Goal: Task Accomplishment & Management: Manage account settings

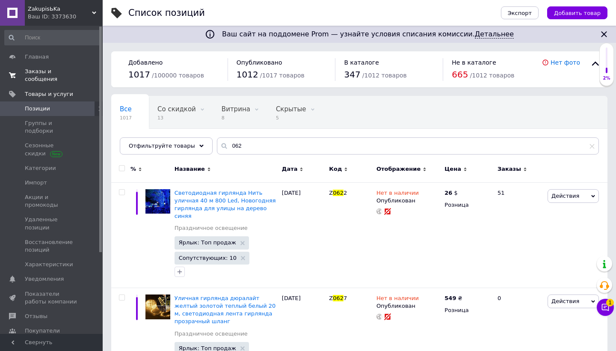
click at [44, 78] on span "Заказы и сообщения" at bounding box center [52, 75] width 54 height 15
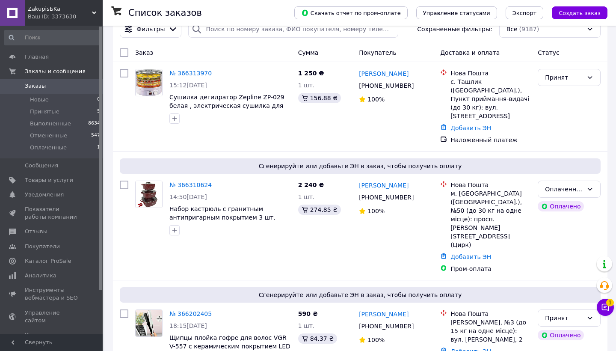
scroll to position [19, 0]
click at [181, 75] on link "№ 366313970" at bounding box center [190, 72] width 42 height 7
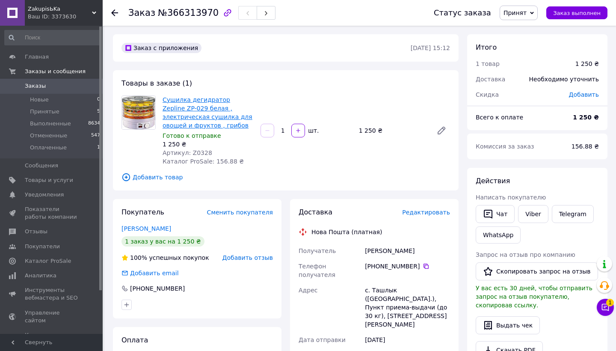
click at [195, 113] on link "Сушилка дегидратор Zepline ZP-029 белая , электрическая сушилка для овощей и фр…" at bounding box center [208, 112] width 90 height 33
click at [176, 110] on link "Сушилка дегидратор Zepline ZP-029 белая , электрическая сушилка для овощей и фр…" at bounding box center [208, 112] width 90 height 33
click at [56, 12] on span "ZakupisЬKa" at bounding box center [60, 9] width 64 height 8
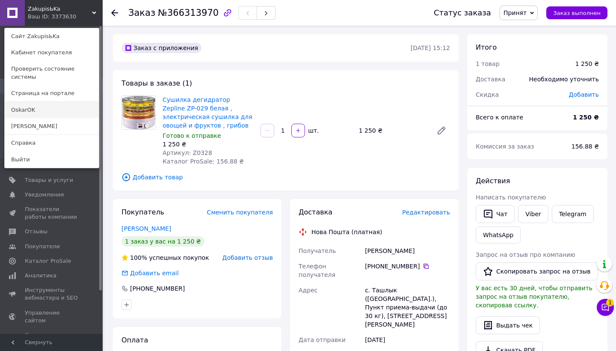
click at [42, 102] on link "OskarOK" at bounding box center [52, 110] width 94 height 16
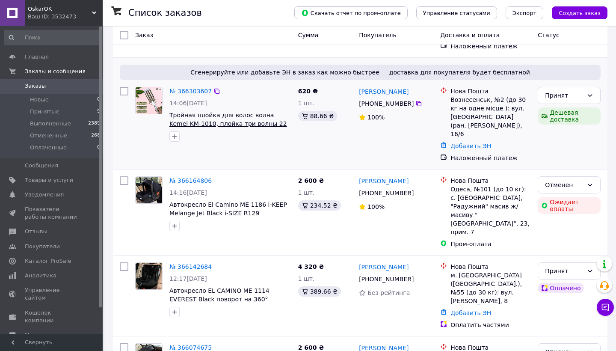
scroll to position [128, 0]
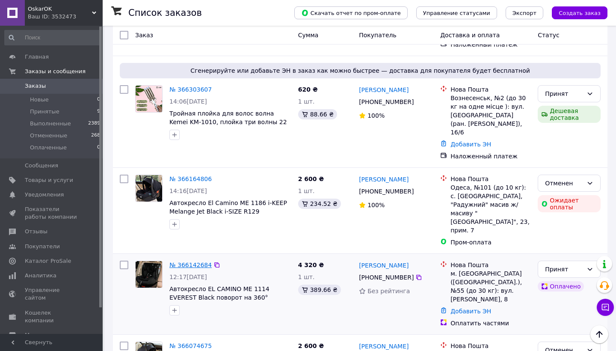
click at [192, 261] on link "№ 366142684" at bounding box center [190, 264] width 42 height 7
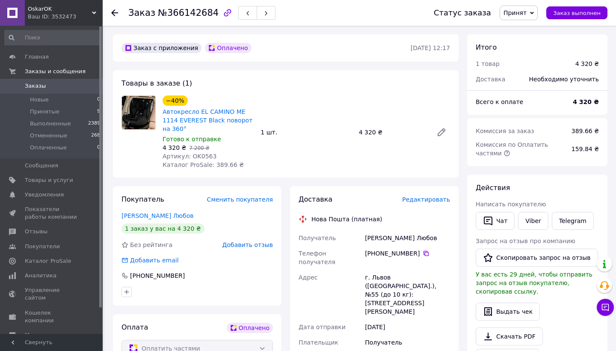
click at [419, 196] on span "Редактировать" at bounding box center [426, 199] width 48 height 7
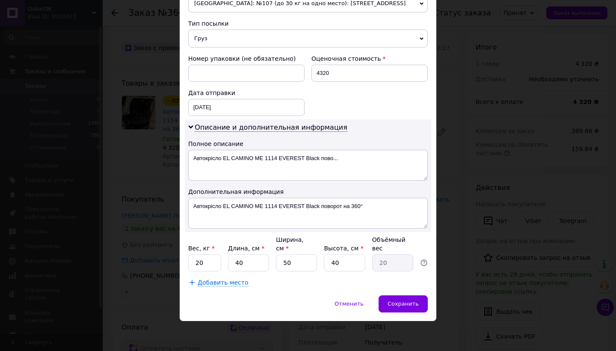
scroll to position [321, 0]
click at [245, 259] on input "40" at bounding box center [248, 263] width 41 height 17
type input "4"
type input "2"
type input "5"
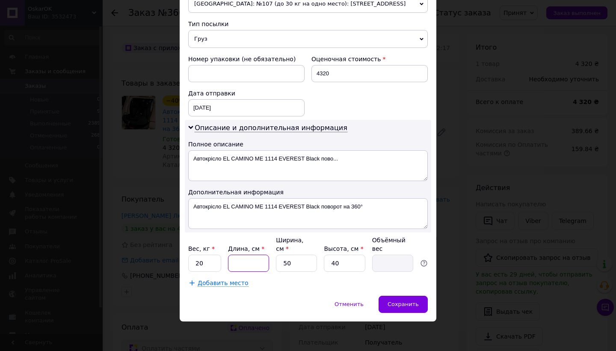
type input "2.5"
type input "58"
type input "29"
type input "58"
click at [342, 263] on input "40" at bounding box center [344, 263] width 41 height 17
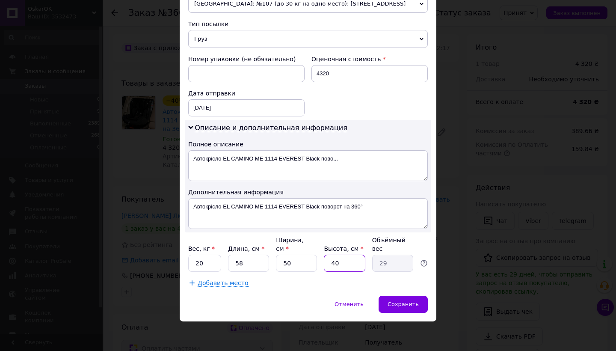
type input "4"
type input "2.9"
type input "45"
type input "32.63"
type input "45"
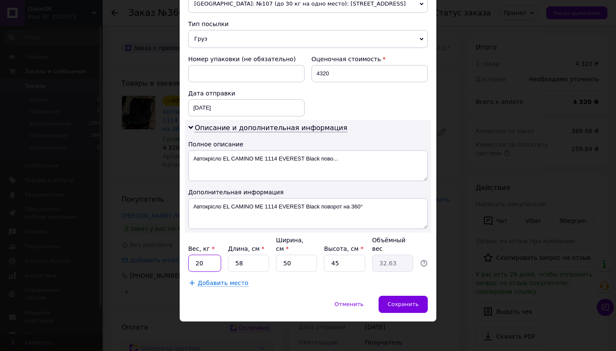
click at [204, 264] on input "20" at bounding box center [204, 263] width 33 height 17
type input "2"
type input "8"
drag, startPoint x: 254, startPoint y: 205, endPoint x: 388, endPoint y: 211, distance: 134.0
click at [388, 211] on textarea "Автокрісло EL CAMINO ME 1114 EVEREST Black поворот на 360°" at bounding box center [308, 213] width 240 height 31
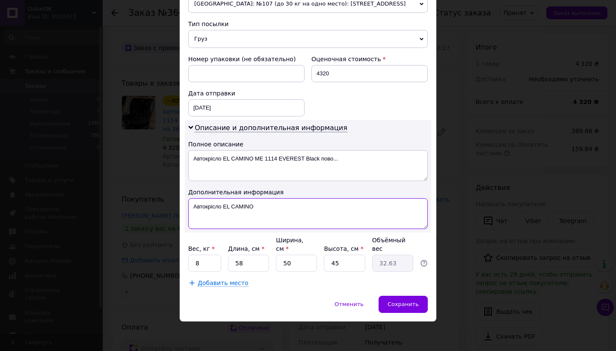
type textarea "Автокрісло EL CAMINO"
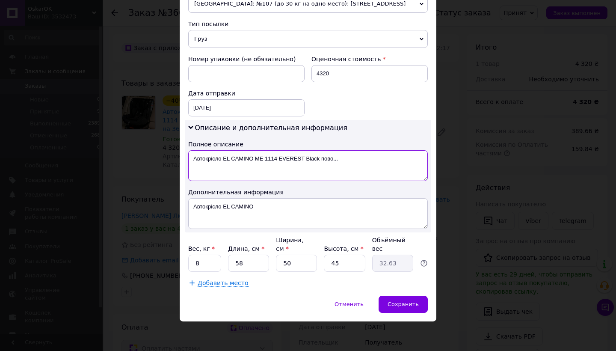
drag, startPoint x: 253, startPoint y: 160, endPoint x: 344, endPoint y: 165, distance: 91.7
click at [344, 165] on textarea "Автокрісло EL CAMINO ME 1114 EVEREST Black пово..." at bounding box center [308, 165] width 240 height 31
type textarea "Автокрісло EL CAMINO"
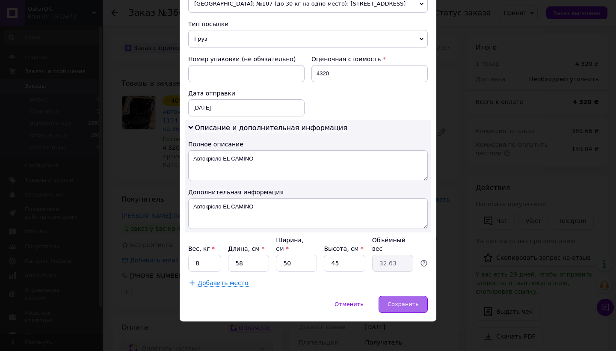
click at [396, 303] on span "Сохранить" at bounding box center [403, 304] width 31 height 6
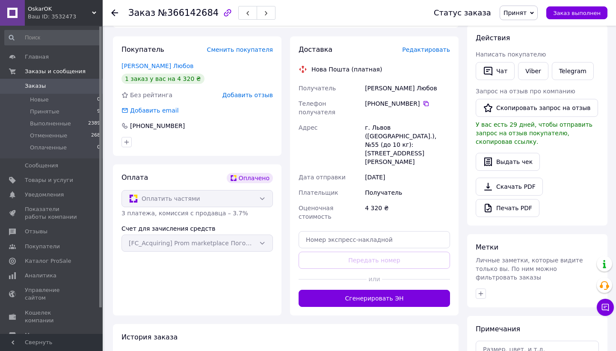
scroll to position [169, 0]
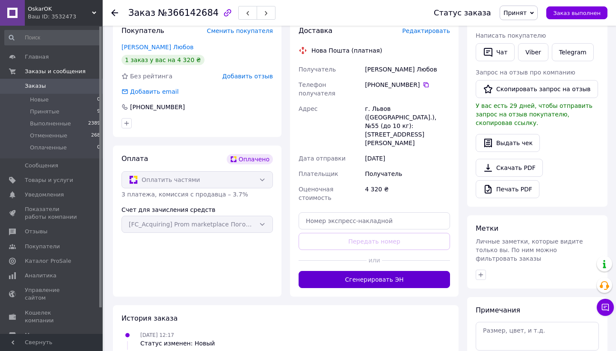
click at [375, 271] on button "Сгенерировать ЭН" at bounding box center [374, 279] width 151 height 17
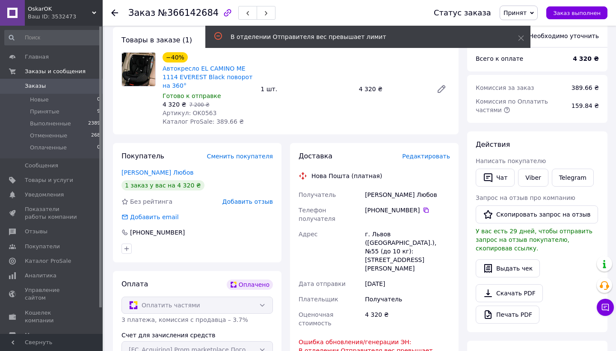
scroll to position [42, 0]
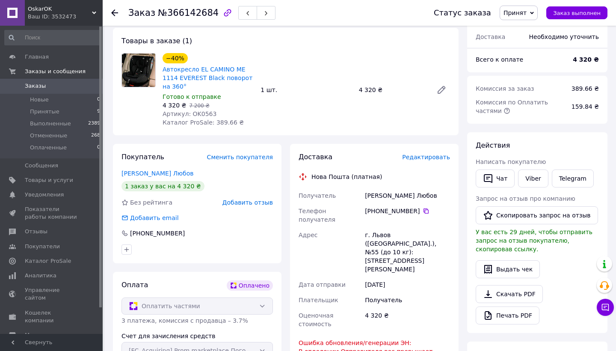
click at [423, 158] on span "Редактировать" at bounding box center [426, 157] width 48 height 7
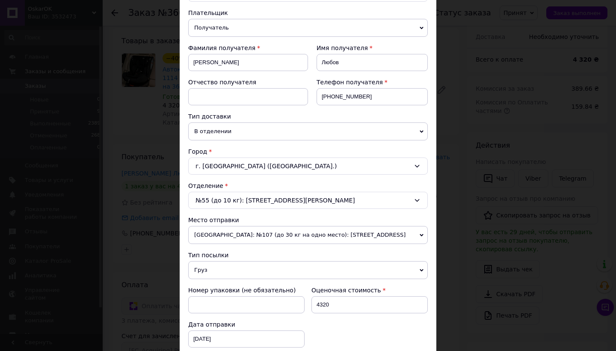
scroll to position [92, 0]
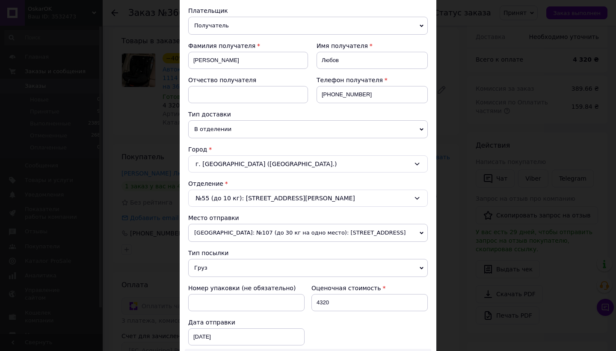
click at [268, 132] on span "В отделении" at bounding box center [308, 129] width 240 height 18
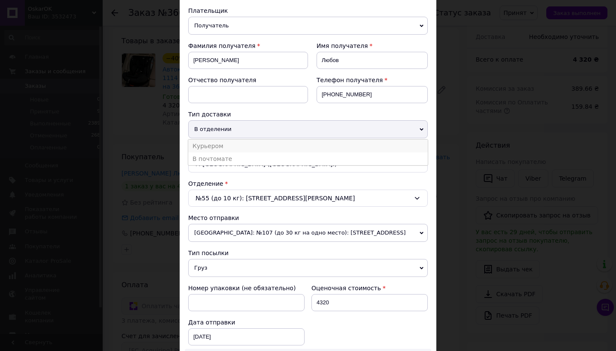
click at [258, 148] on li "Курьером" at bounding box center [308, 145] width 240 height 13
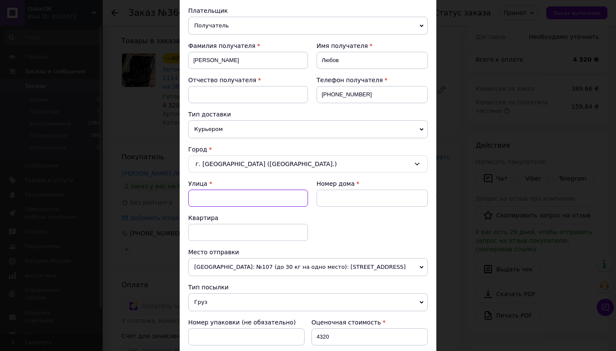
click at [246, 199] on input "Улица" at bounding box center [248, 197] width 120 height 17
type input "п"
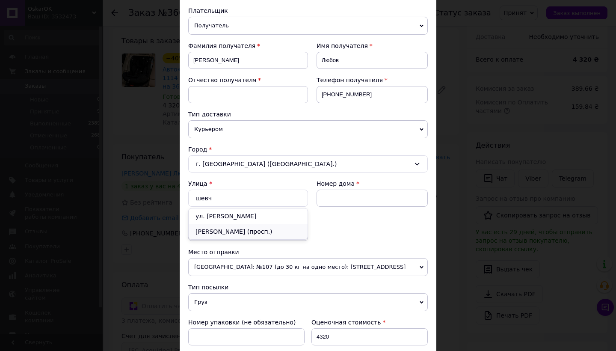
click at [237, 232] on div "Шевченко (просп.)" at bounding box center [248, 231] width 119 height 15
type input "Шевченко (просп.)"
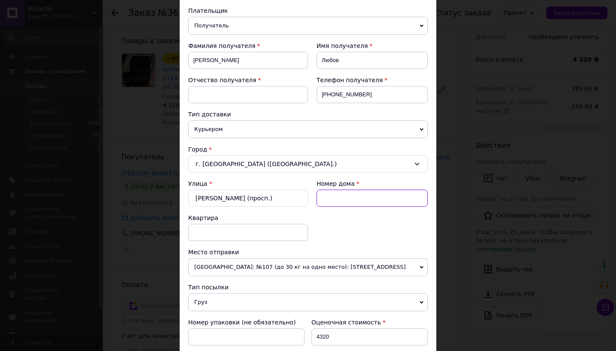
click at [341, 197] on input at bounding box center [372, 197] width 111 height 17
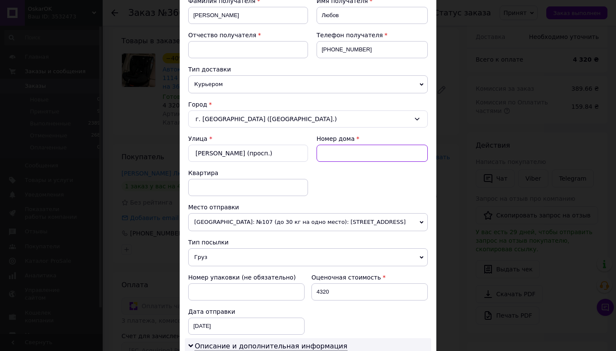
scroll to position [138, 0]
type input "8"
click at [219, 190] on input at bounding box center [248, 186] width 120 height 17
type input "3"
click at [340, 179] on div "Улица * Шевченко (просп.) Номер дома 8 Квартира 3" at bounding box center [308, 168] width 240 height 68
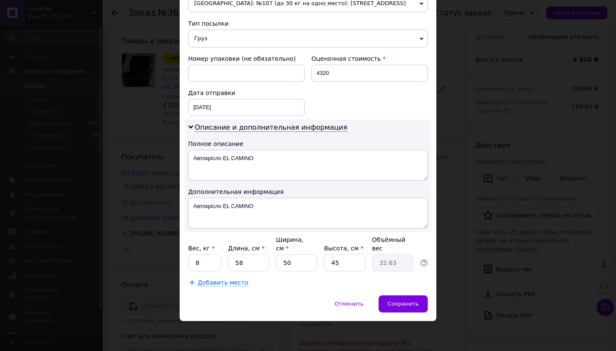
scroll to position [355, 0]
click at [396, 306] on span "Сохранить" at bounding box center [403, 304] width 31 height 6
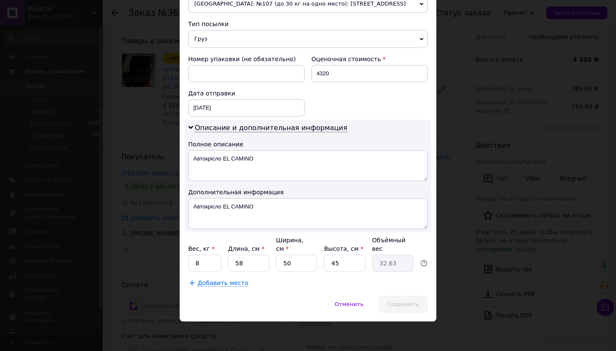
scroll to position [12, 0]
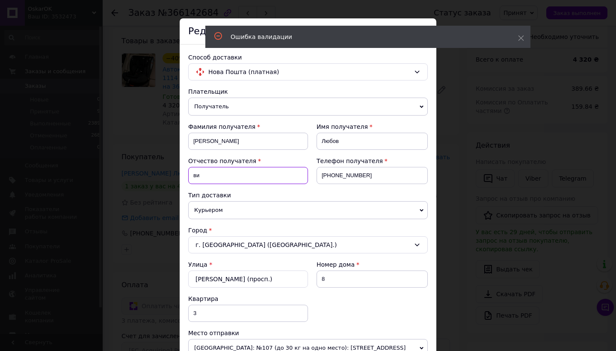
type input "в"
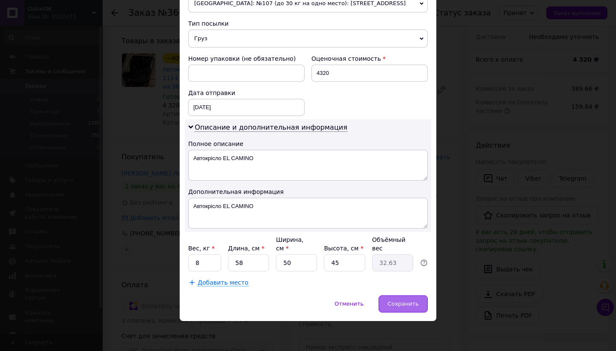
scroll to position [355, 0]
type input "Відсутнє"
click at [396, 304] on span "Сохранить" at bounding box center [403, 304] width 31 height 6
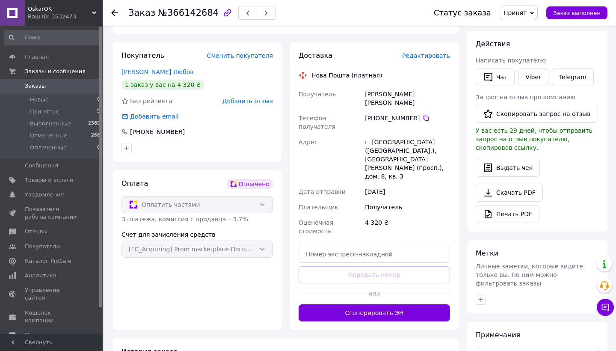
scroll to position [148, 0]
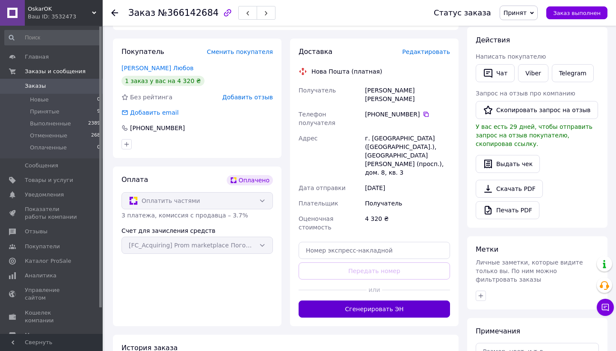
click at [368, 300] on button "Сгенерировать ЭН" at bounding box center [374, 308] width 151 height 17
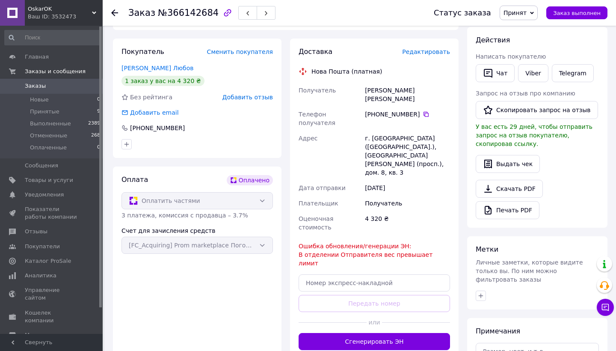
click at [287, 148] on div "Доставка Редактировать Нова Пошта (платная) Получатель Ощудляк Любов Відсутнє Т…" at bounding box center [374, 198] width 177 height 320
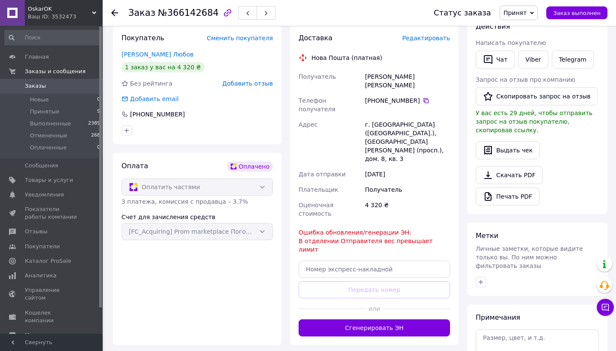
scroll to position [164, 0]
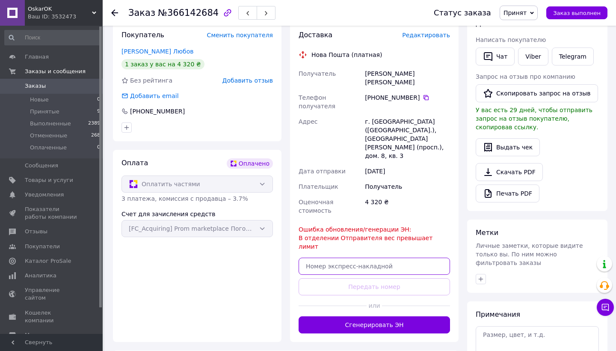
click at [360, 258] on input "text" at bounding box center [374, 266] width 151 height 17
paste input "20451269303271"
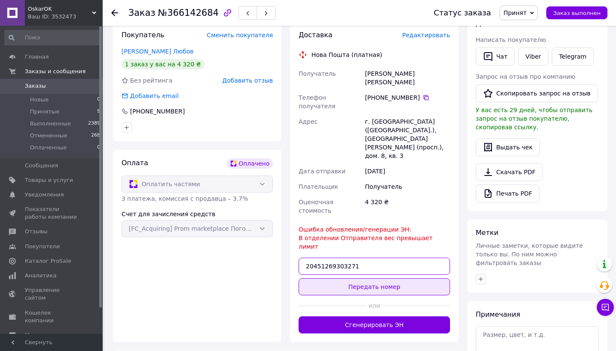
type input "20451269303271"
click at [368, 278] on button "Передать номер" at bounding box center [374, 286] width 151 height 17
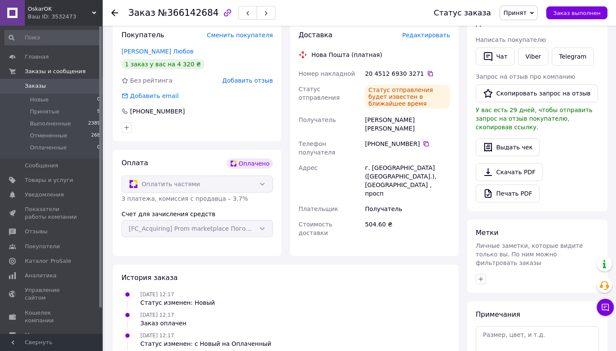
click at [47, 16] on div "Ваш ID: 3532473" at bounding box center [65, 17] width 75 height 8
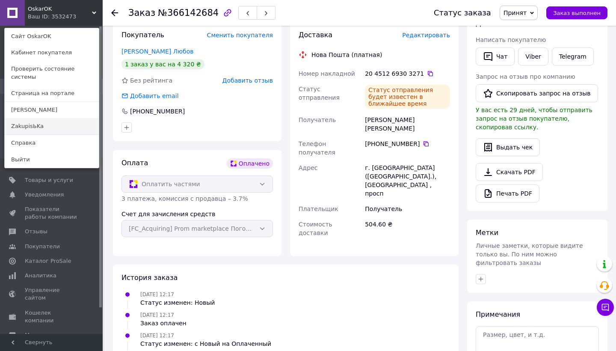
click at [35, 118] on link "ZakupisЬKa" at bounding box center [52, 126] width 94 height 16
